Goal: Communication & Community: Answer question/provide support

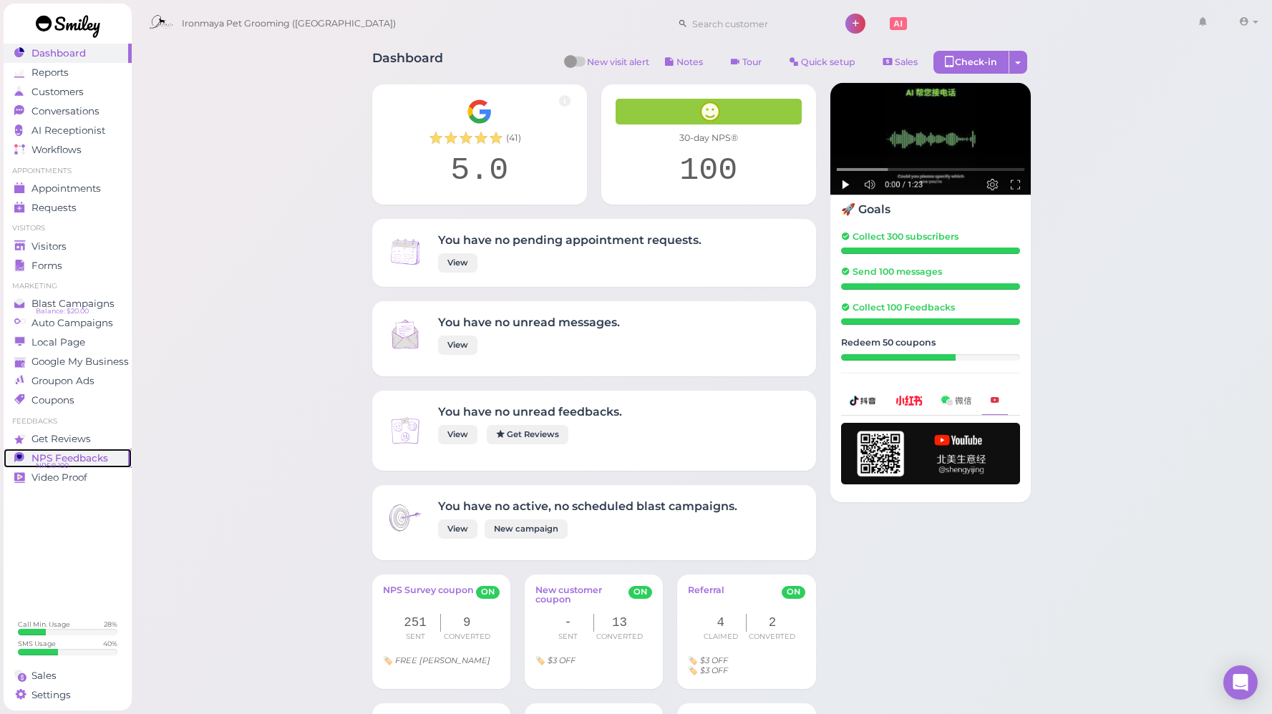
click at [53, 460] on span "NPS® 100" at bounding box center [52, 465] width 33 height 11
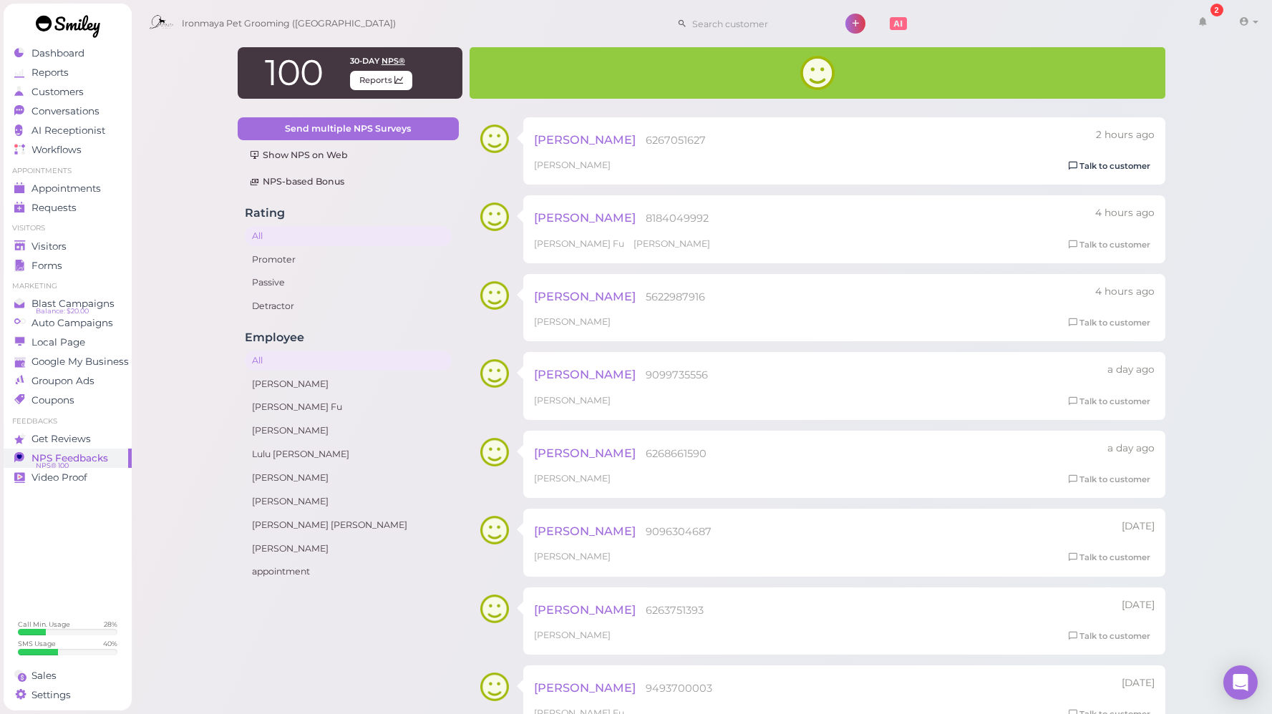
click at [1087, 170] on link "Talk to customer" at bounding box center [1109, 166] width 90 height 15
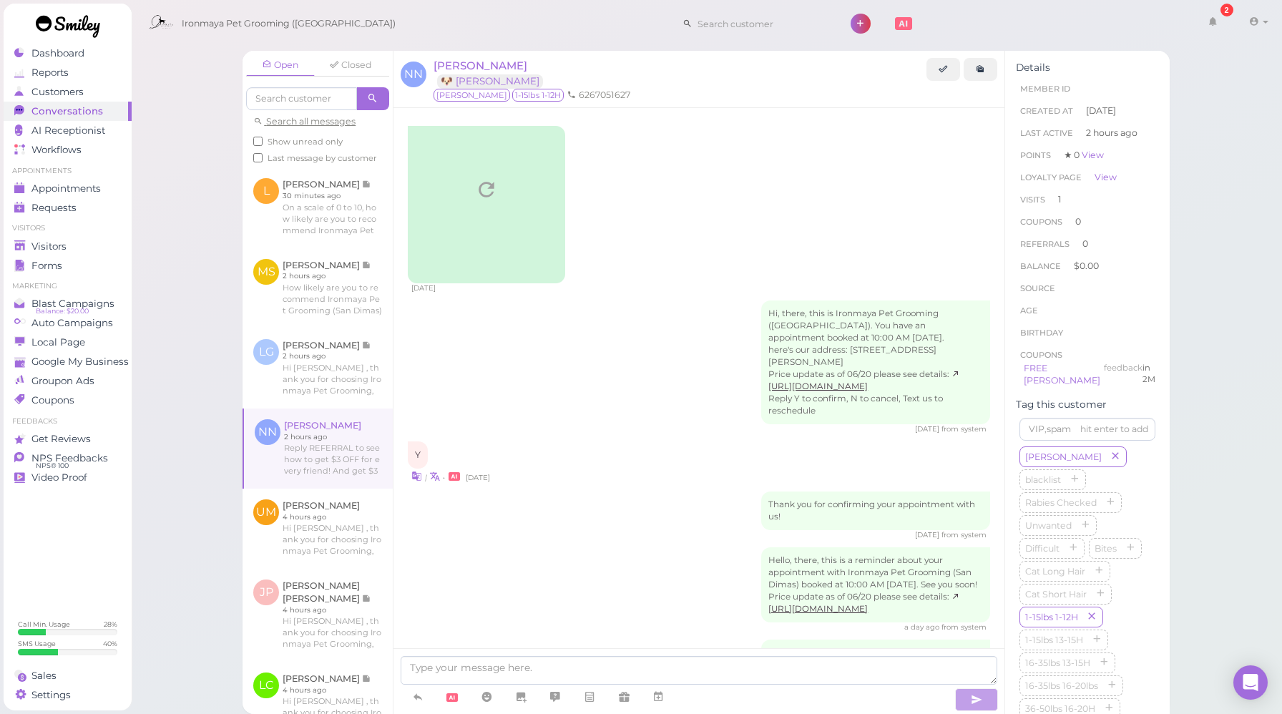
scroll to position [814, 0]
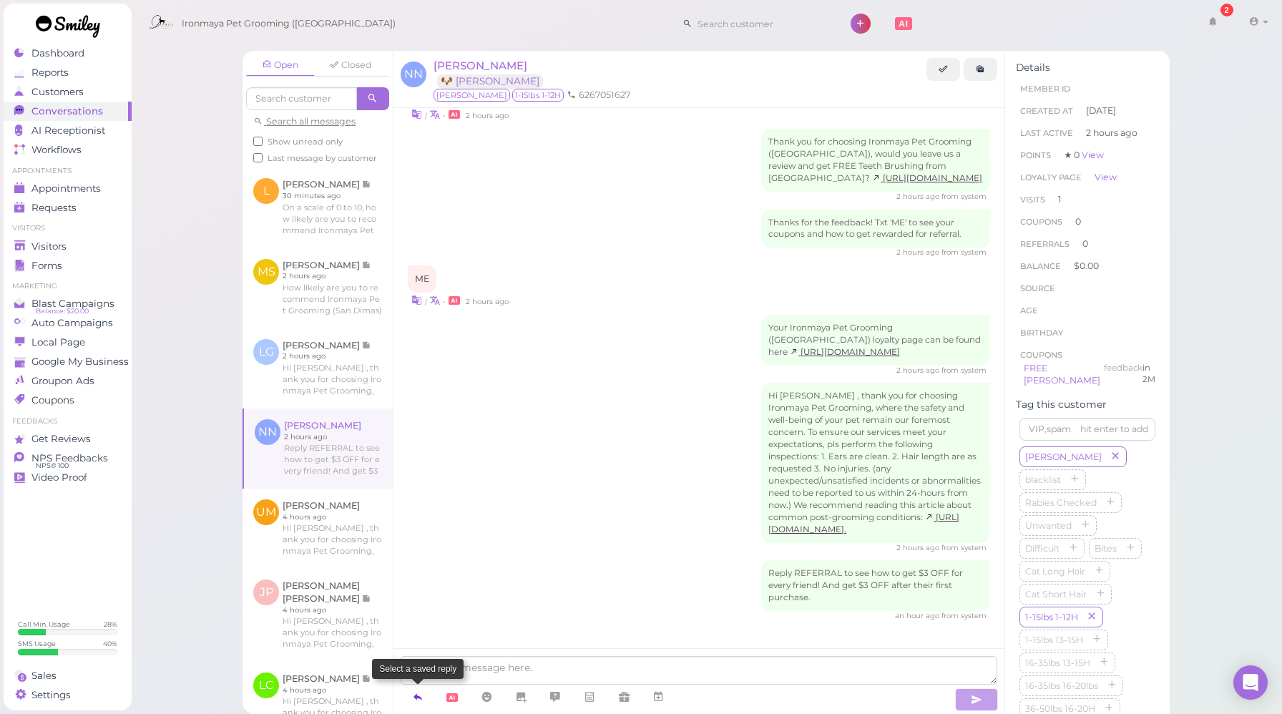
click at [420, 695] on icon at bounding box center [417, 697] width 11 height 14
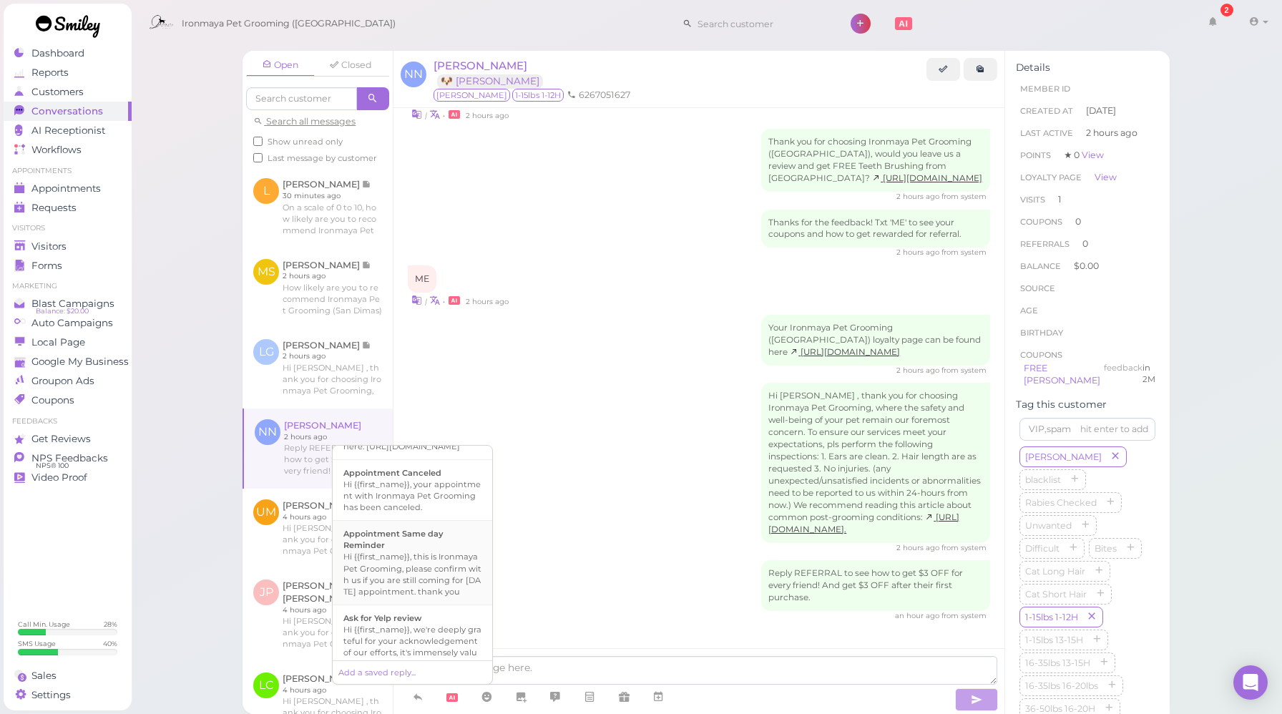
scroll to position [114, 0]
click at [424, 590] on div "Hi {{first_name}}, we're deeply grateful for your acknowledgement of our effort…" at bounding box center [412, 585] width 138 height 80
type textarea "Hi {{first_name}}, we're deeply grateful for your acknowledgement of our effort…"
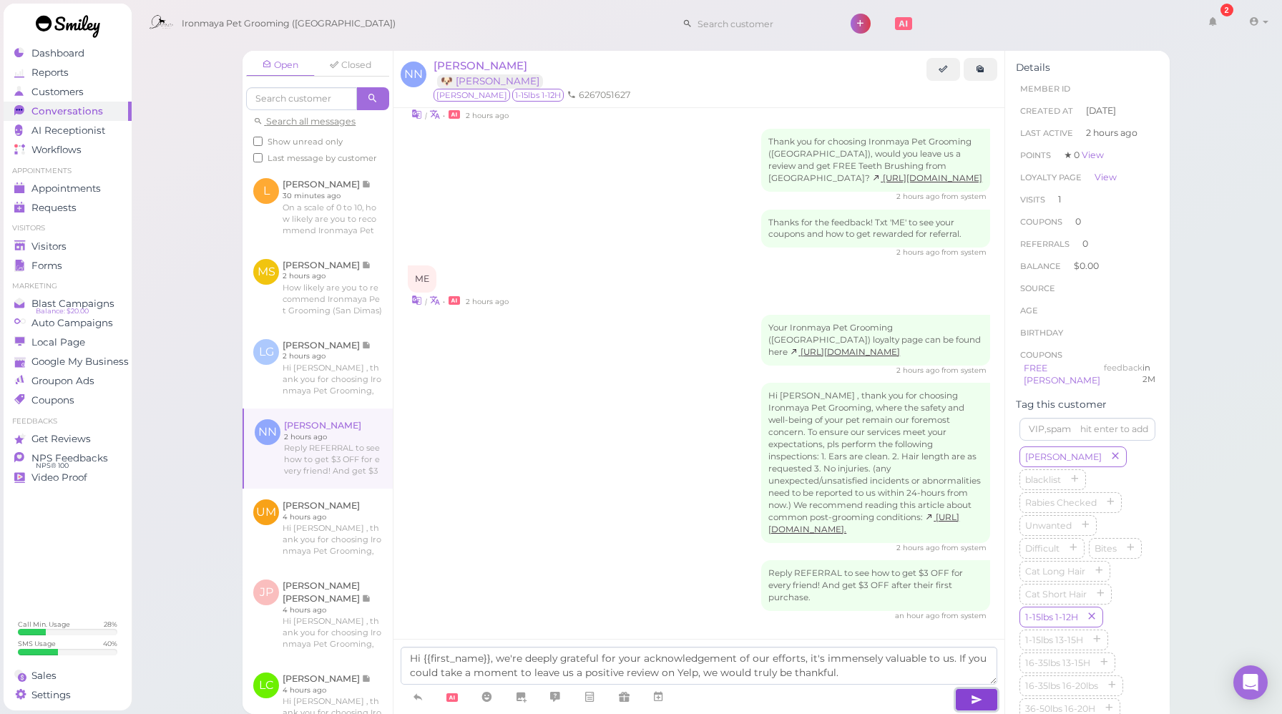
click at [972, 695] on icon "button" at bounding box center [976, 700] width 11 height 14
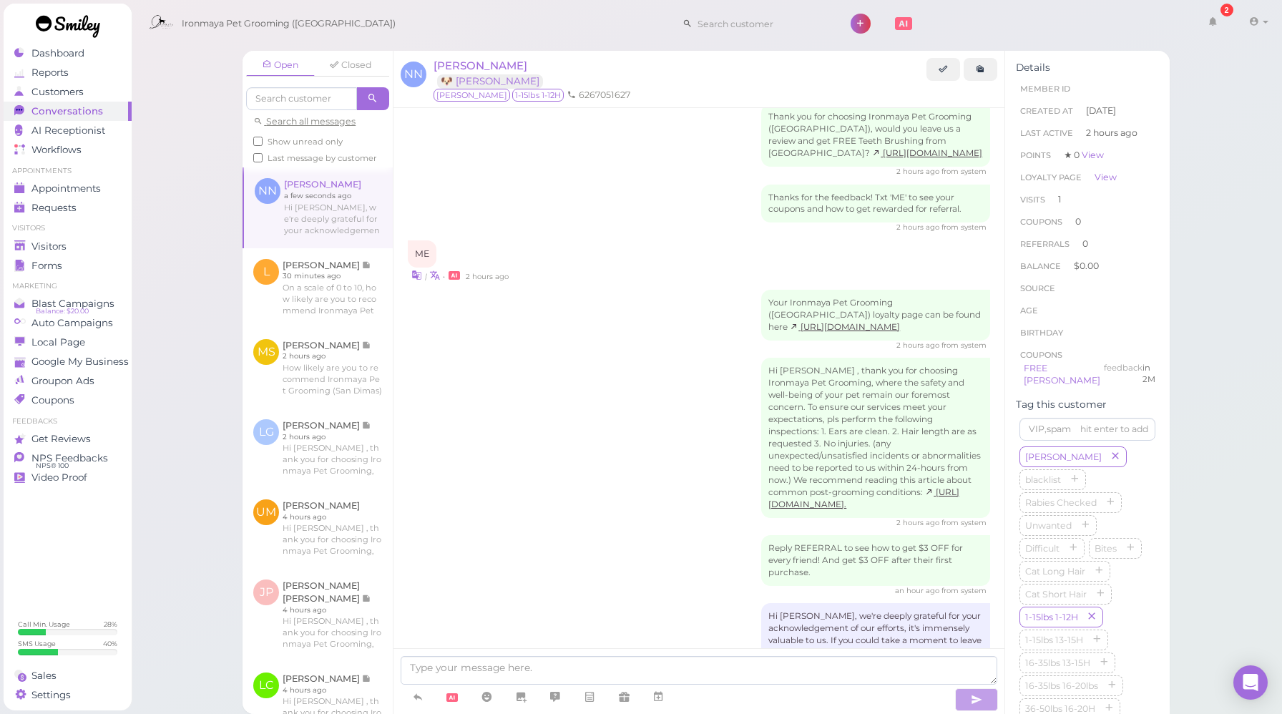
scroll to position [896, 0]
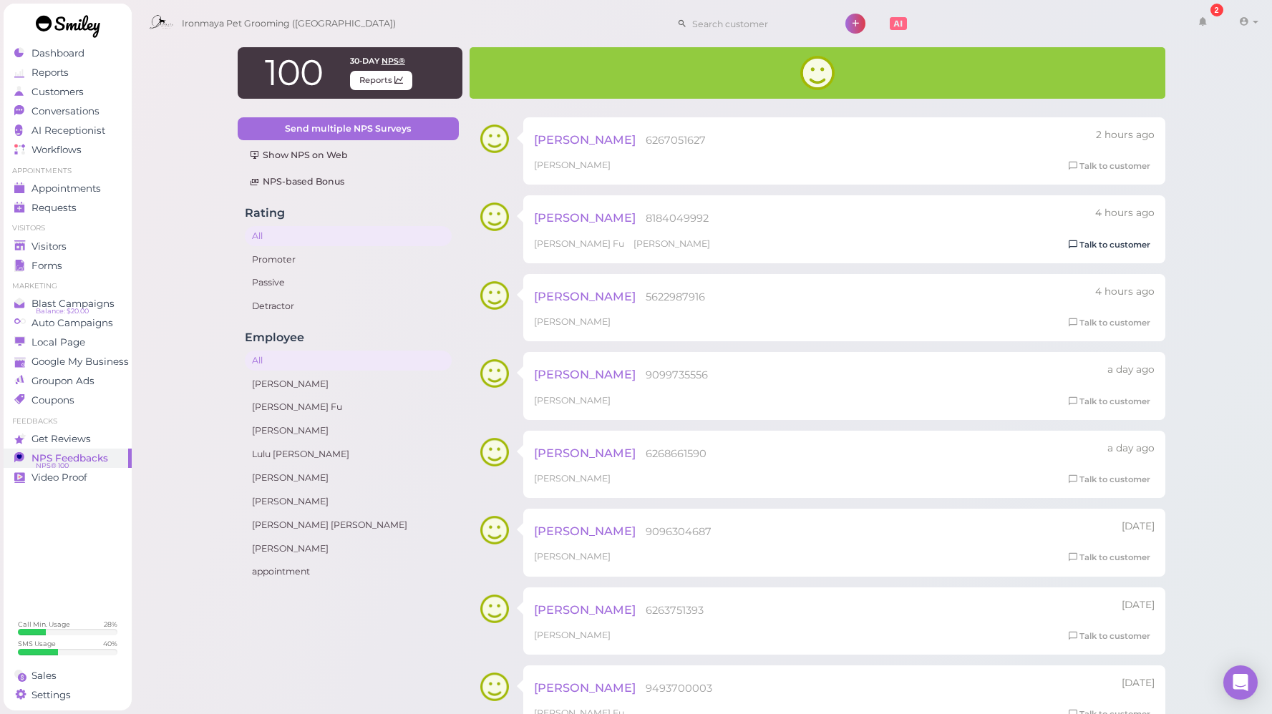
click at [1098, 250] on link "Talk to customer" at bounding box center [1109, 245] width 90 height 15
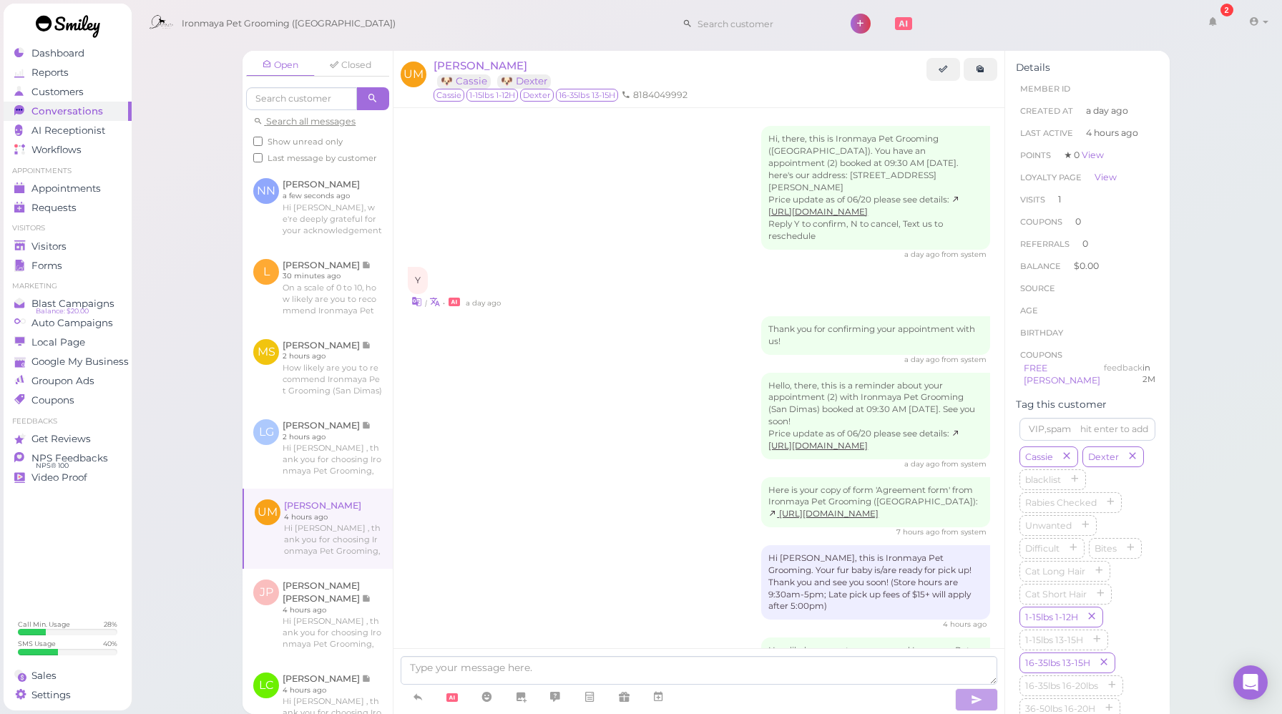
scroll to position [521, 0]
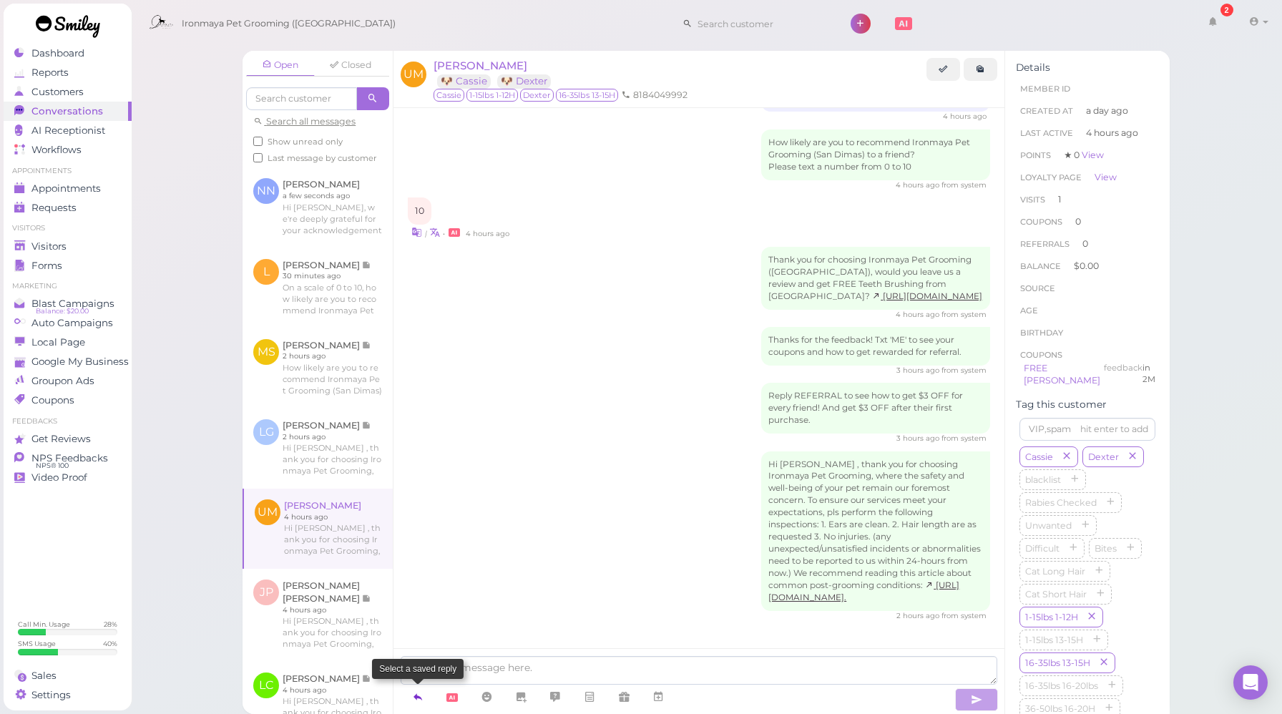
click at [413, 698] on icon at bounding box center [417, 697] width 11 height 14
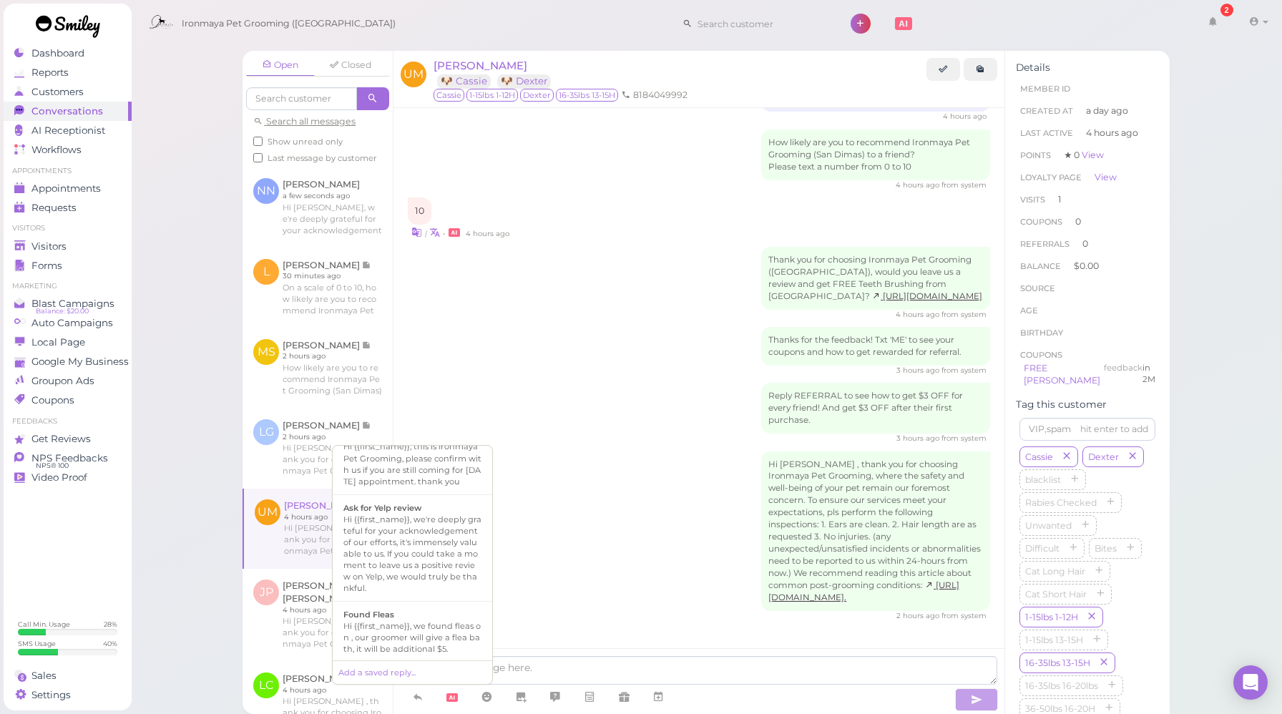
scroll to position [147, 0]
click at [415, 552] on div "Hi {{first_name}}, we're deeply grateful for your acknowledgement of our effort…" at bounding box center [412, 552] width 138 height 80
type textarea "Hi {{first_name}}, we're deeply grateful for your acknowledgement of our effort…"
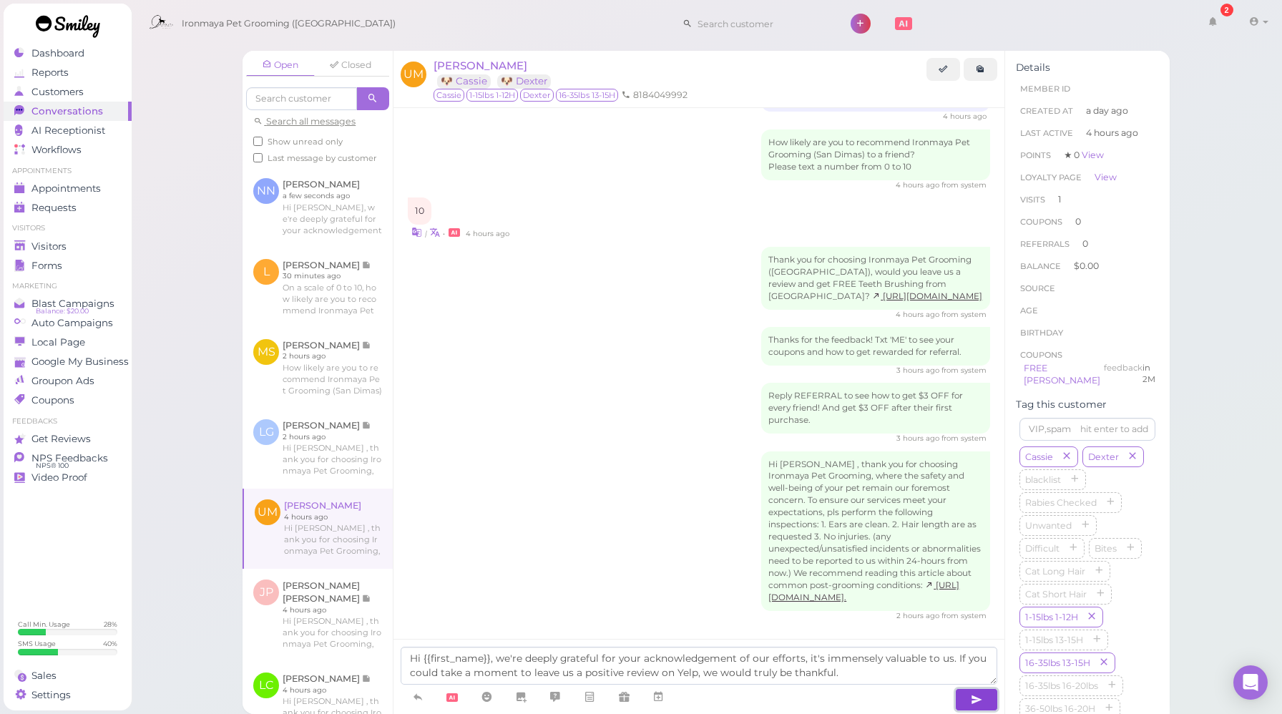
click at [980, 697] on icon "button" at bounding box center [976, 700] width 11 height 14
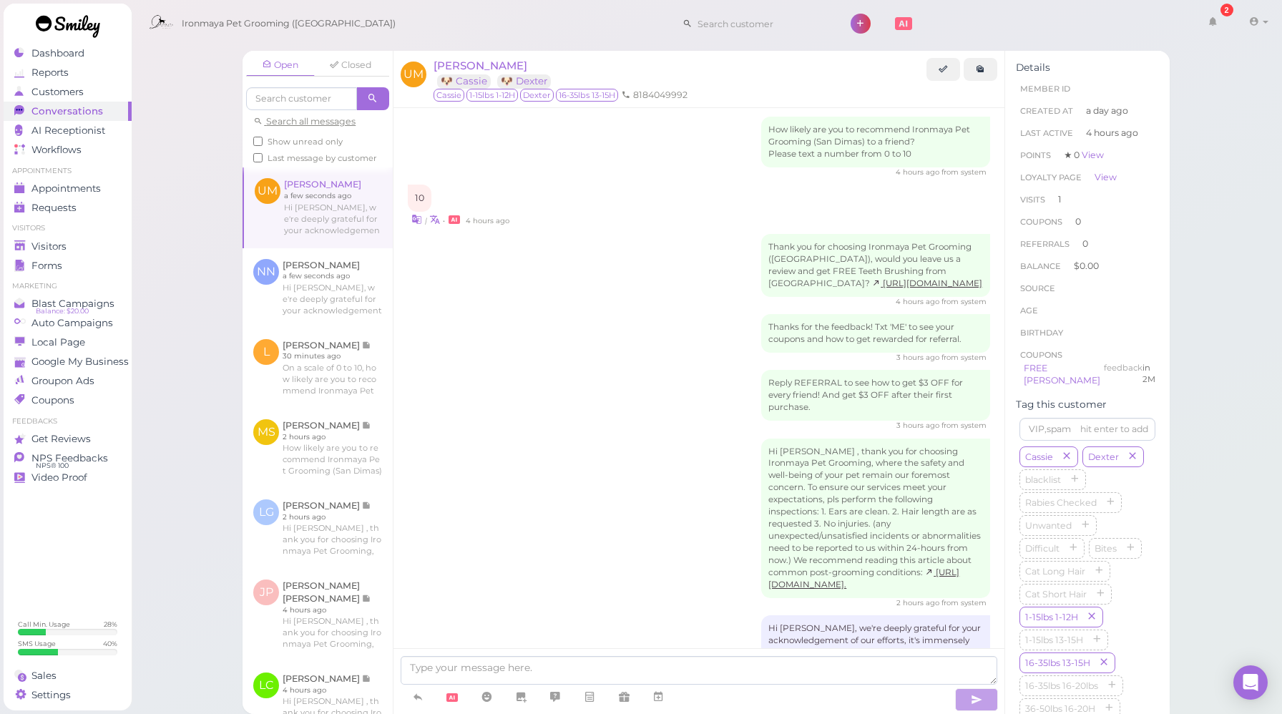
scroll to position [603, 0]
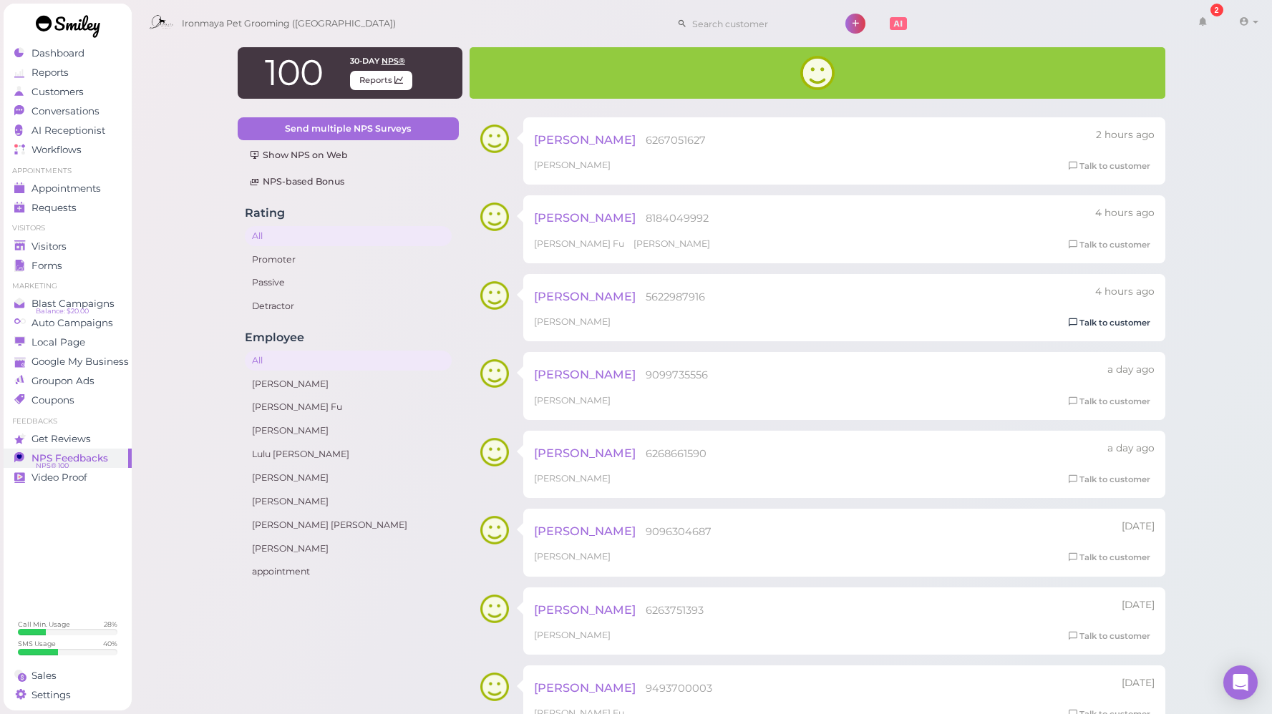
click at [1133, 326] on link "Talk to customer" at bounding box center [1109, 323] width 90 height 15
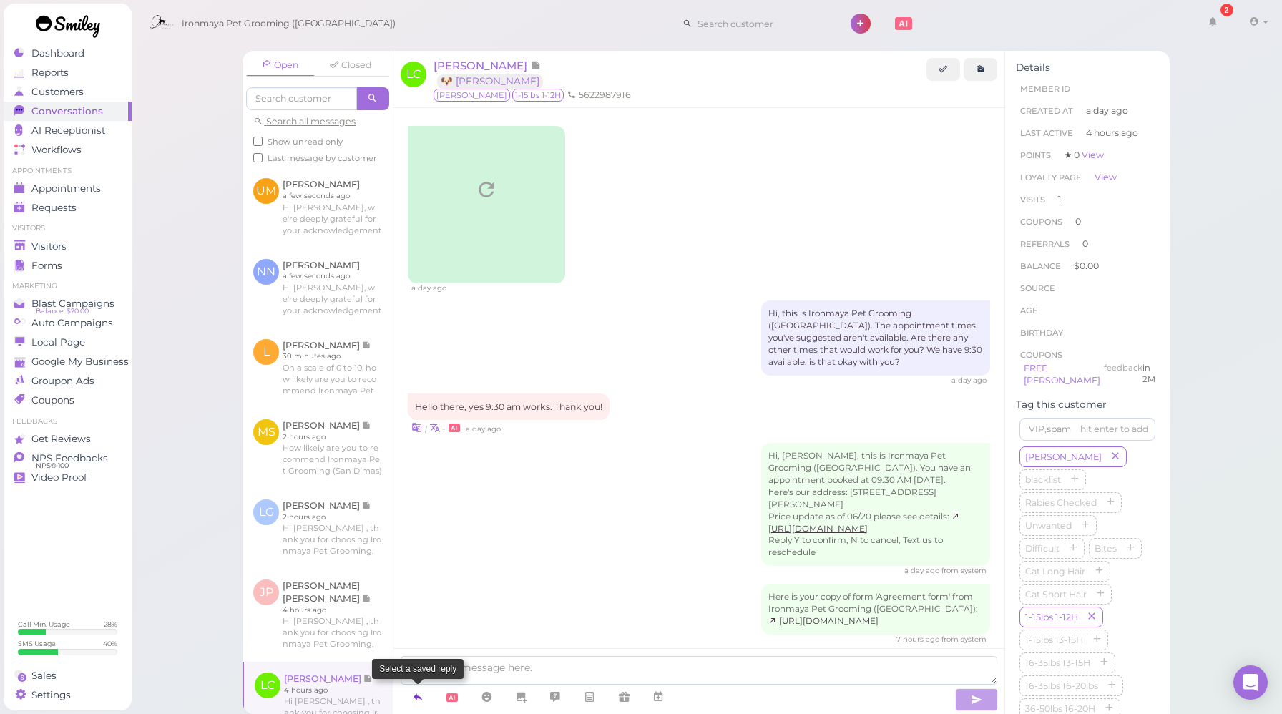
scroll to position [733, 0]
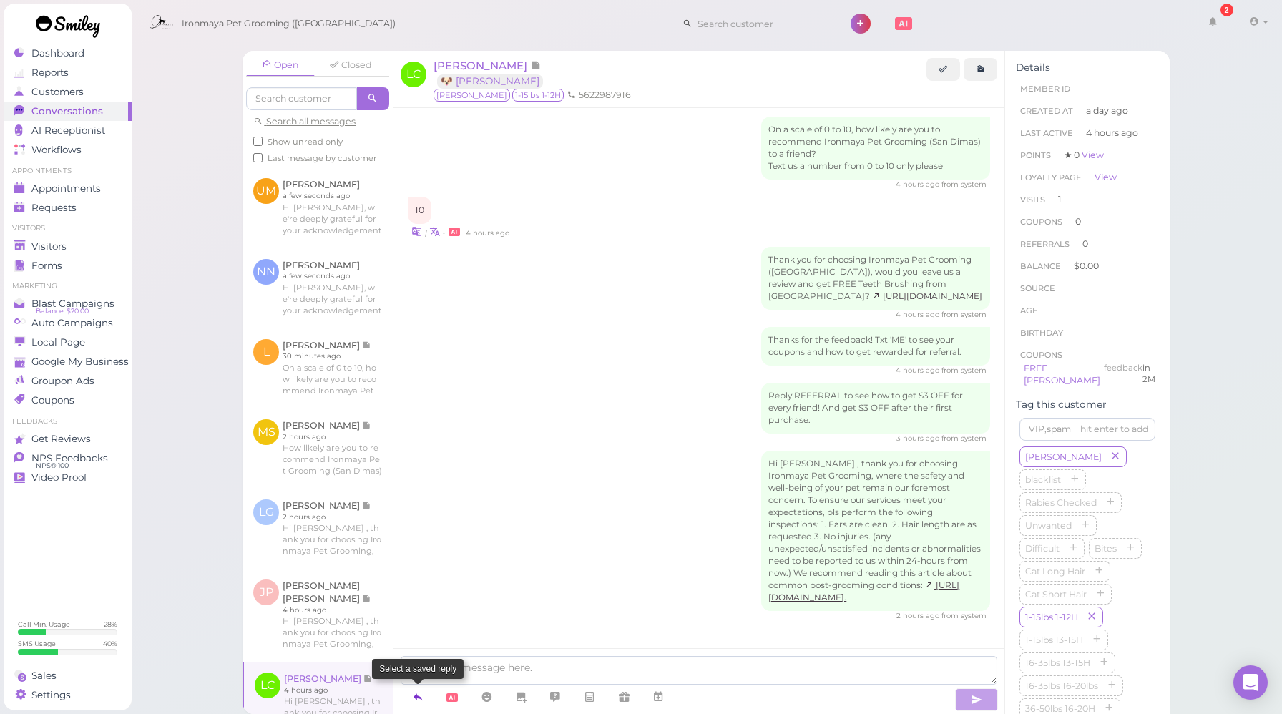
click at [432, 700] on link at bounding box center [418, 697] width 34 height 25
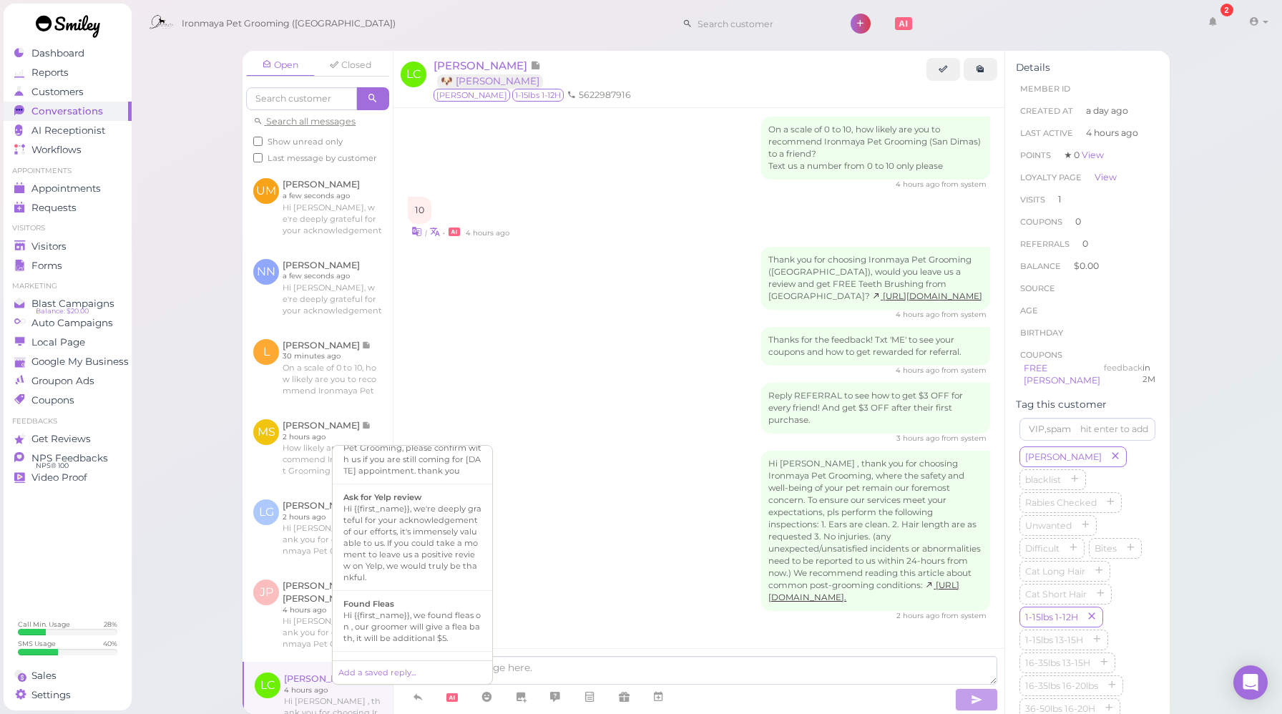
scroll to position [161, 0]
click at [402, 526] on div "Hi {{first_name}}, we're deeply grateful for your acknowledgement of our effort…" at bounding box center [412, 538] width 138 height 80
type textarea "Hi {{first_name}}, we're deeply grateful for your acknowledgement of our effort…"
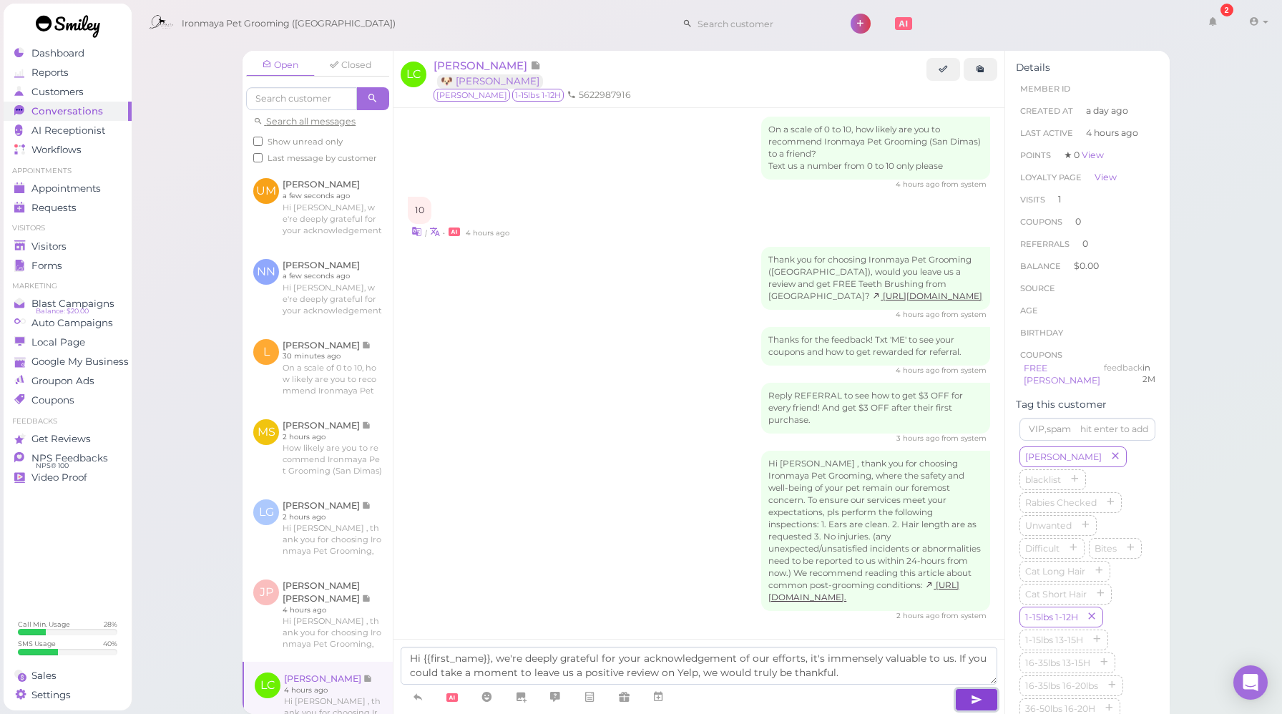
click at [988, 702] on button "button" at bounding box center [976, 699] width 43 height 23
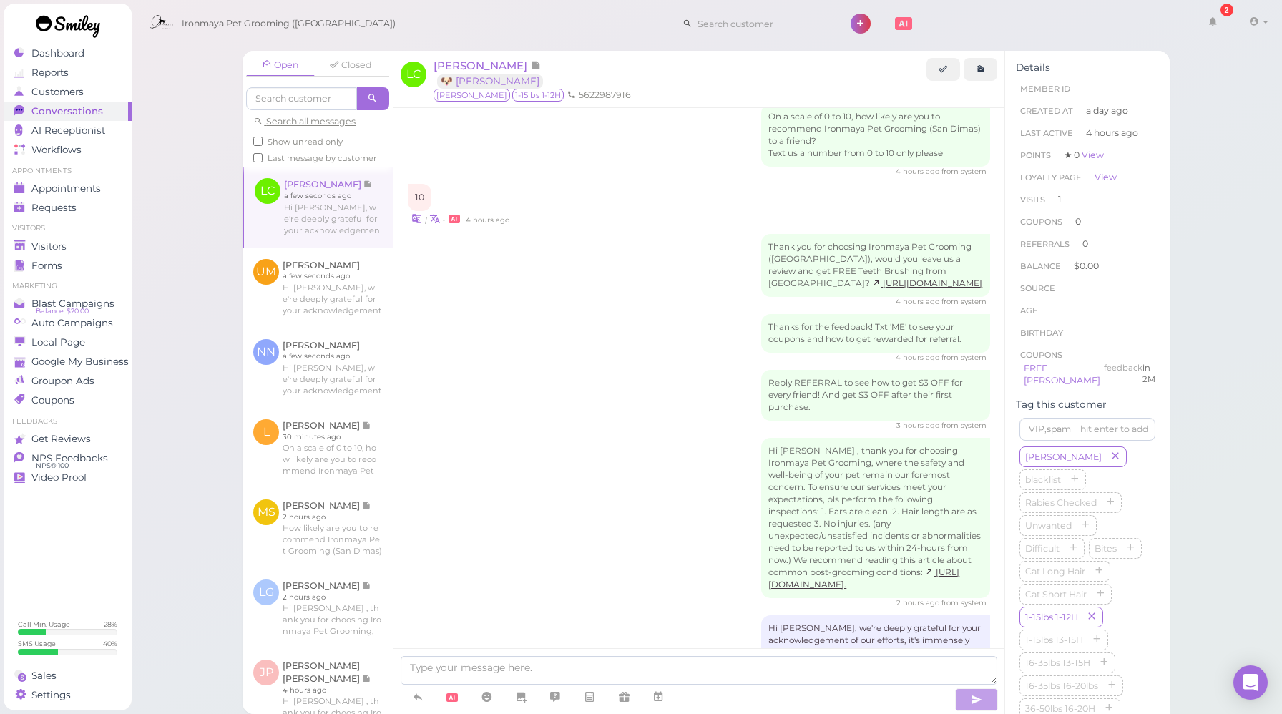
scroll to position [816, 0]
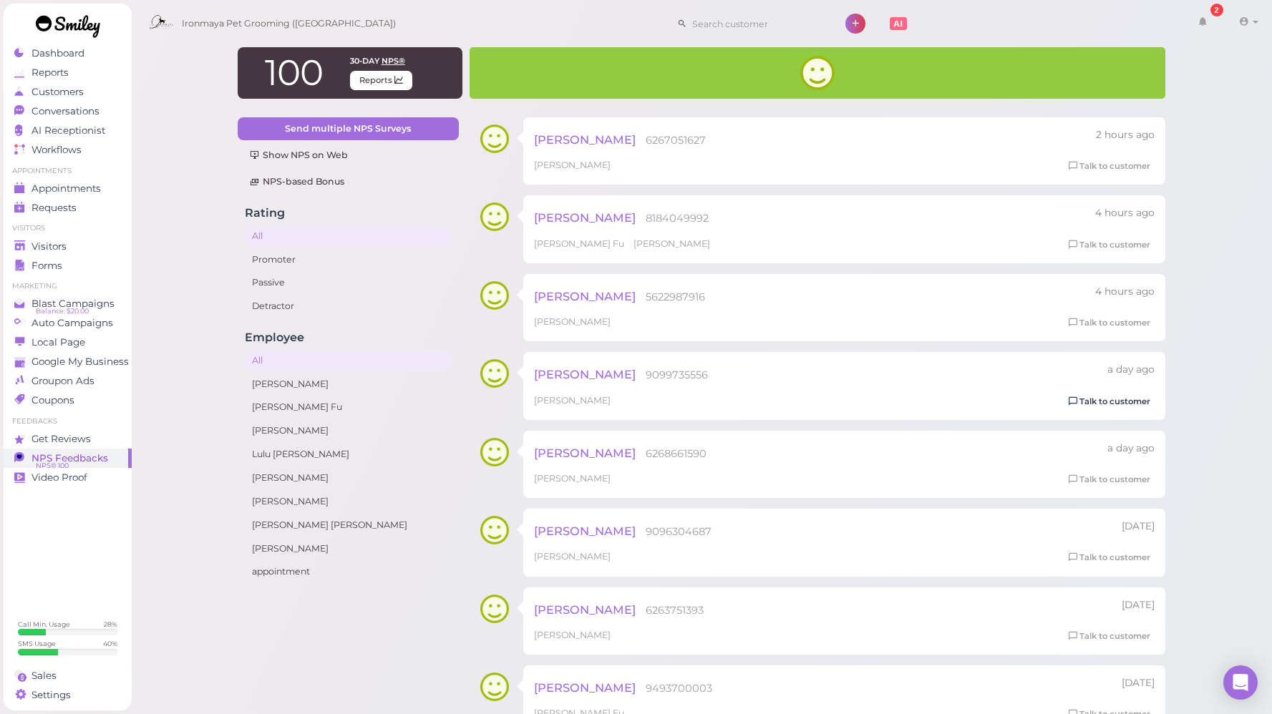
click at [1113, 405] on link "Talk to customer" at bounding box center [1109, 401] width 90 height 15
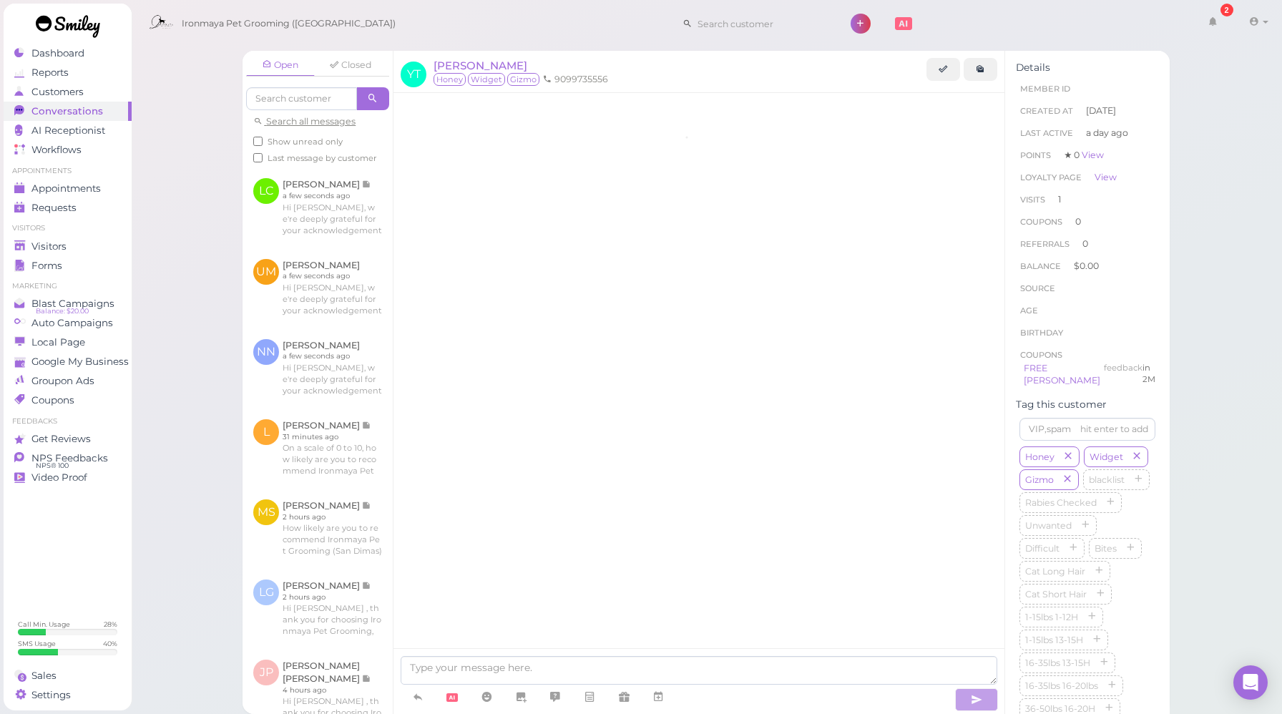
scroll to position [1259, 0]
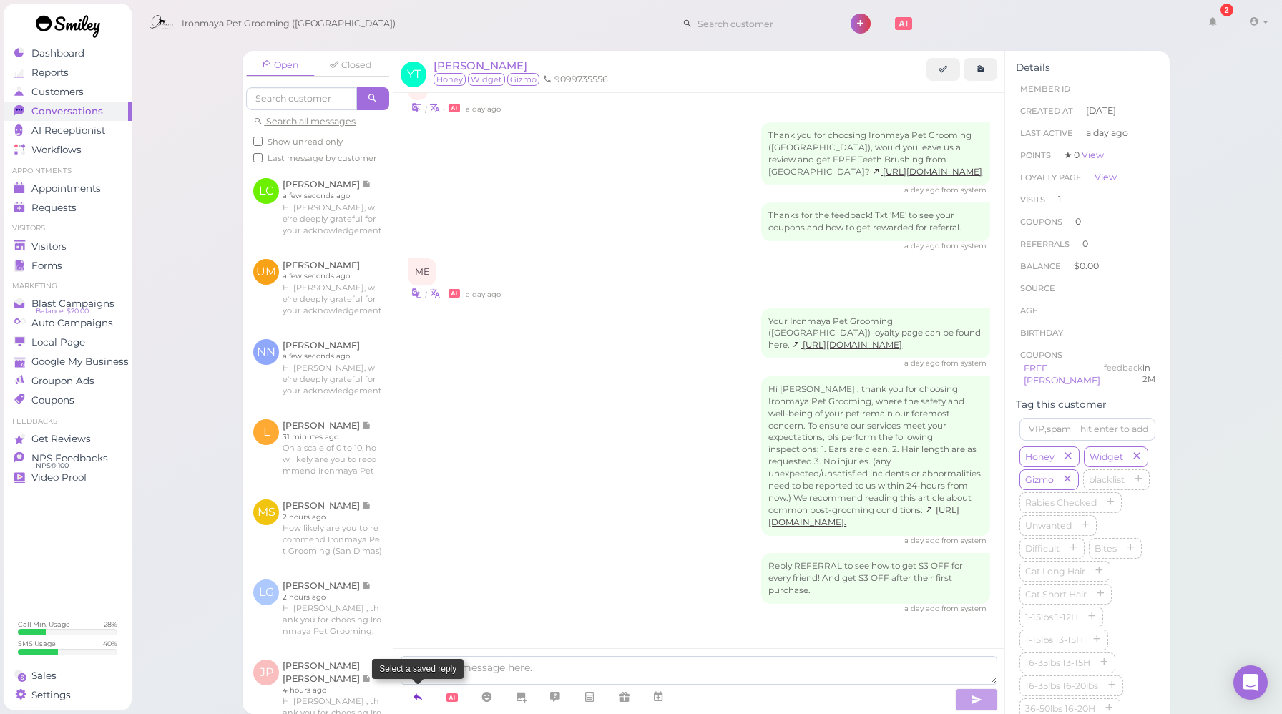
click at [421, 701] on icon at bounding box center [417, 697] width 11 height 14
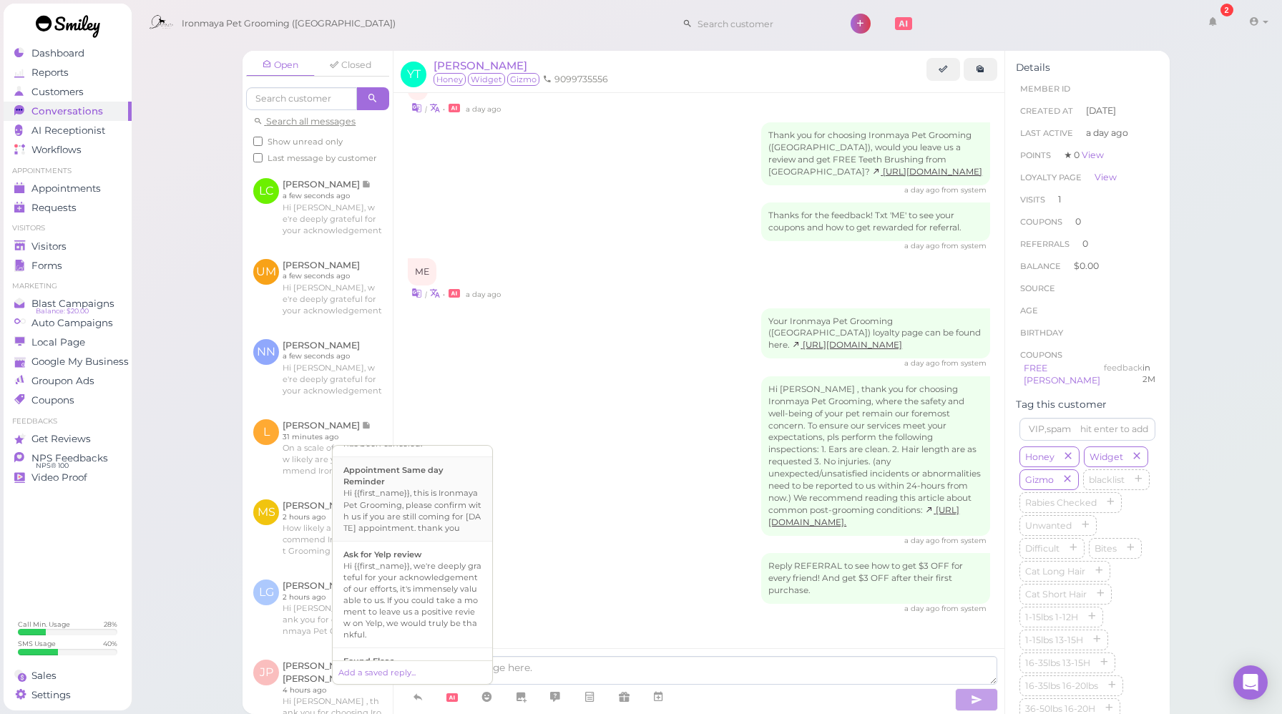
scroll to position [99, 0]
click at [419, 590] on div "Hi {{first_name}}, we're deeply grateful for your acknowledgement of our effort…" at bounding box center [412, 600] width 138 height 80
type textarea "Hi {{first_name}}, we're deeply grateful for your acknowledgement of our effort…"
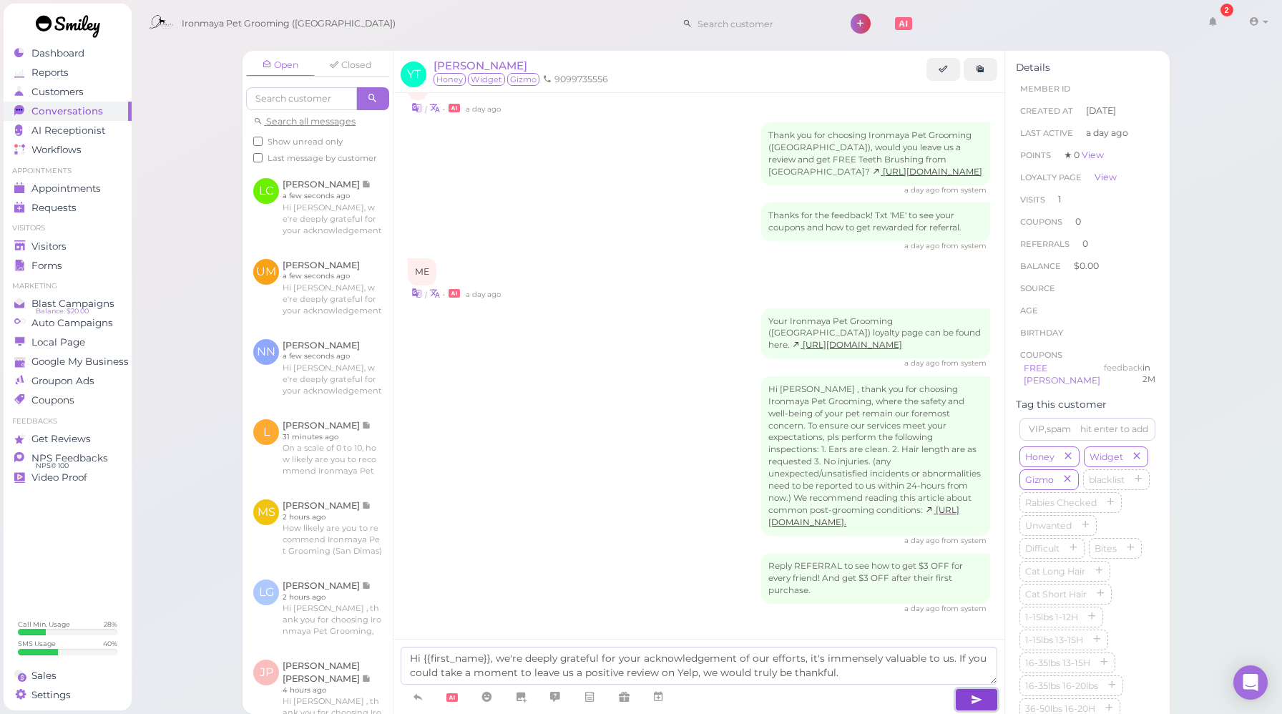
click at [979, 696] on icon "button" at bounding box center [976, 700] width 11 height 14
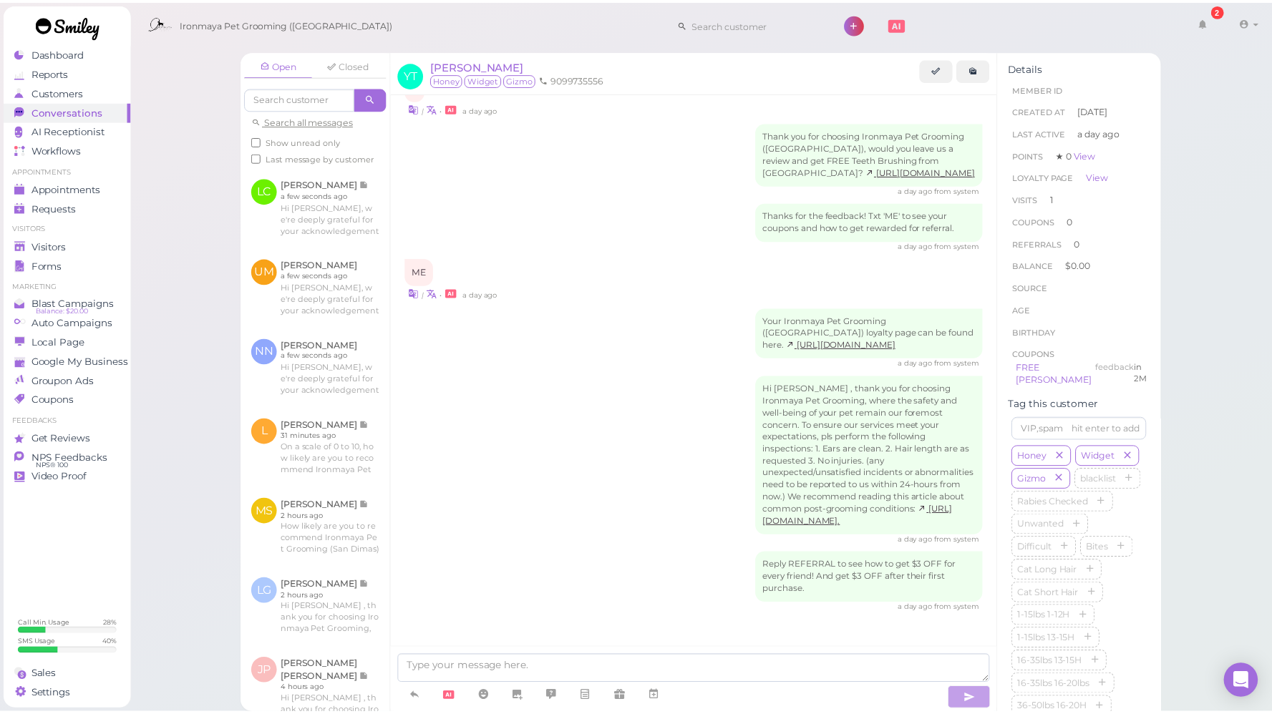
scroll to position [1341, 0]
